Goal: Task Accomplishment & Management: Use online tool/utility

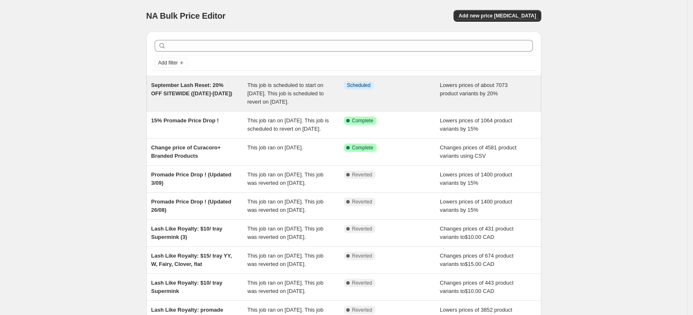
click at [203, 90] on span "September Lash Reset: 20% OFF SITEWIDE ([DATE]-[DATE])" at bounding box center [191, 89] width 81 height 15
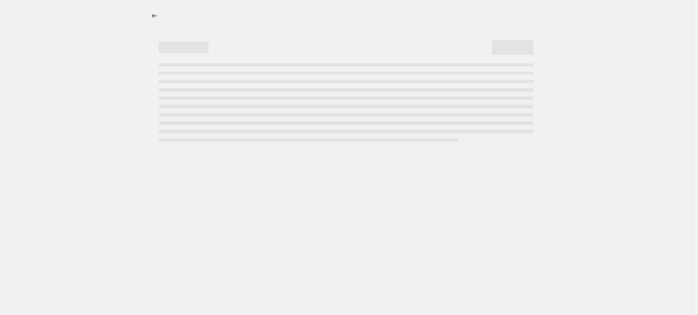
select select "percentage"
select select "not_equal"
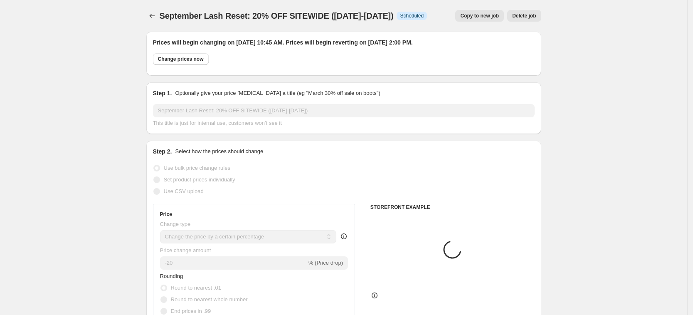
select select "vendor"
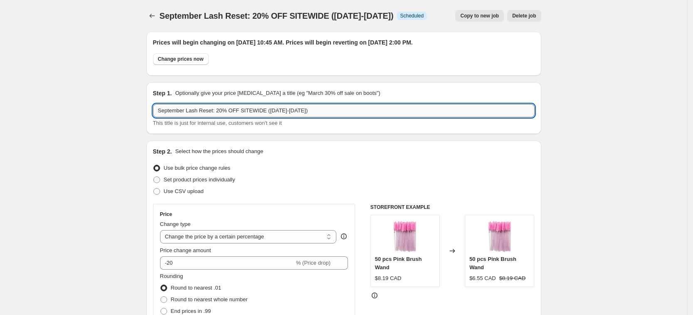
click at [201, 110] on input "September Lash Reset: 20% OFF SITEWIDE ([DATE]-[DATE])" at bounding box center [344, 110] width 382 height 13
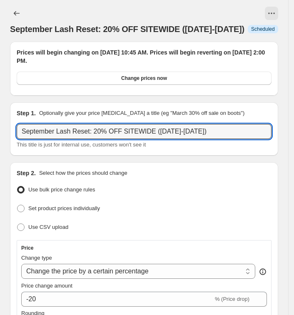
click at [202, 155] on div "Step 1. Optionally give your price [MEDICAL_DATA] a title (eg "March 30% off sa…" at bounding box center [144, 128] width 268 height 53
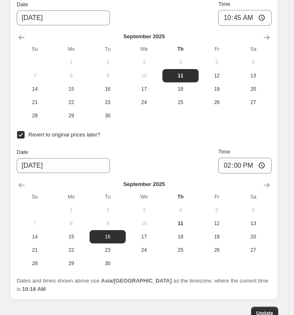
scroll to position [1304, 0]
